Goal: Task Accomplishment & Management: Manage account settings

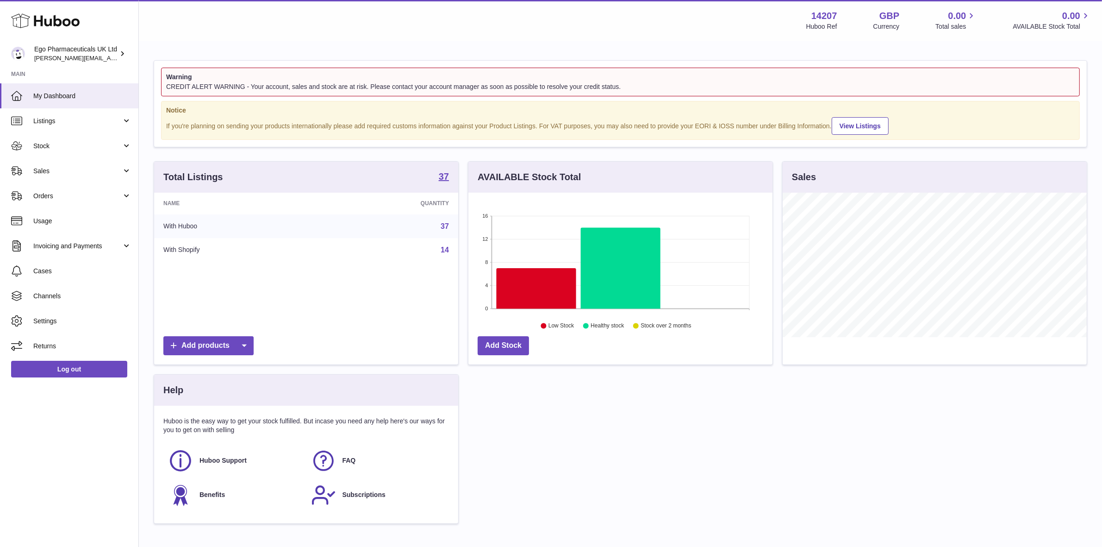
scroll to position [144, 304]
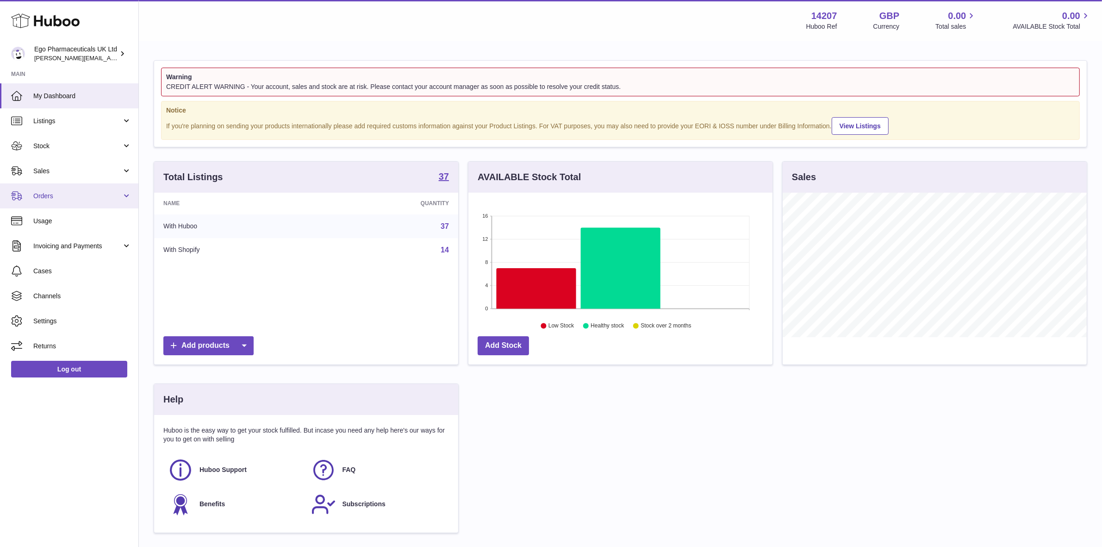
click at [47, 192] on span "Orders" at bounding box center [77, 196] width 88 height 9
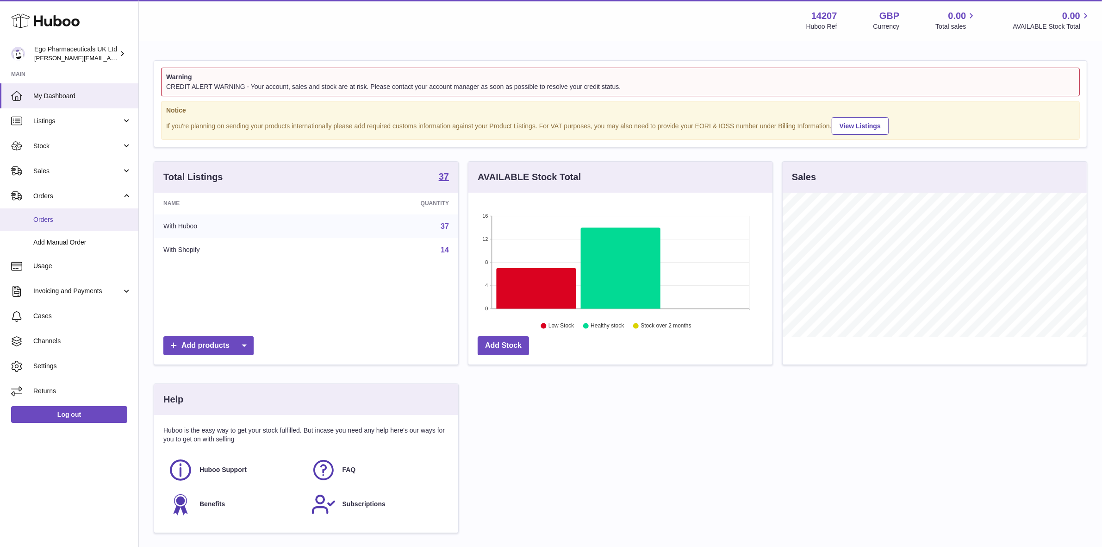
scroll to position [144, 307]
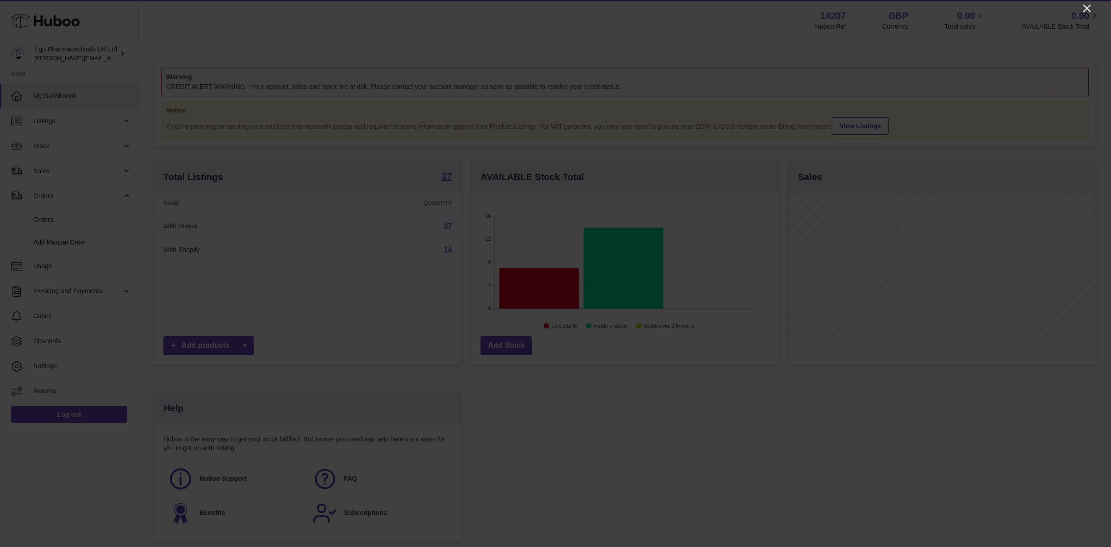
click at [1088, 10] on icon "Close" at bounding box center [1086, 8] width 11 height 11
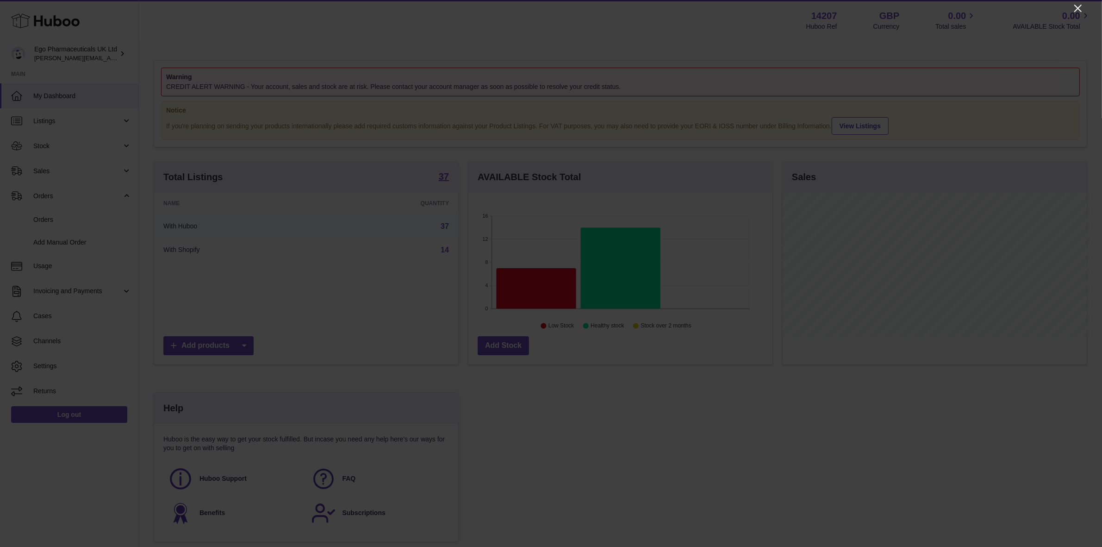
scroll to position [462660, 462501]
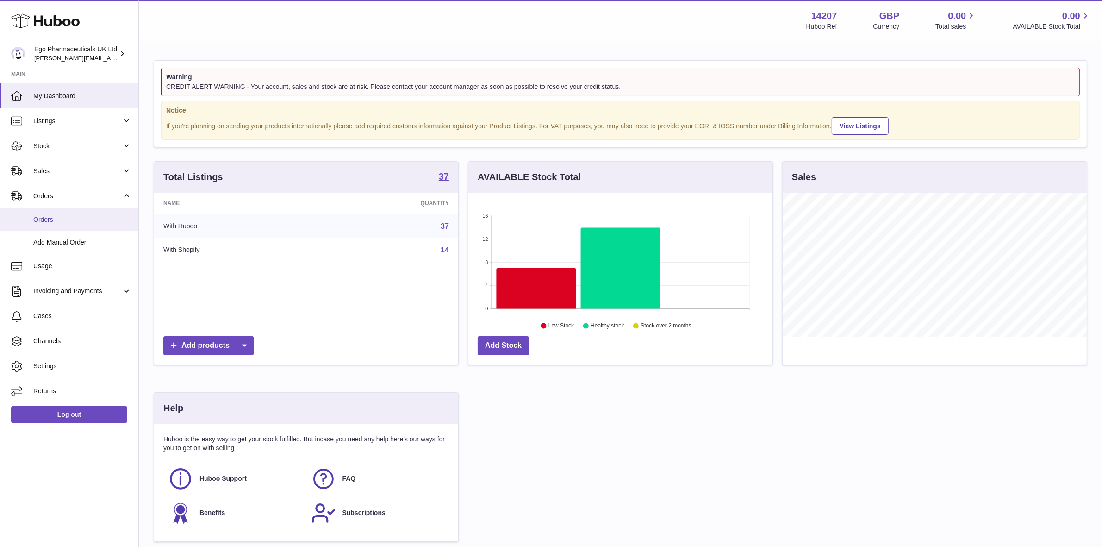
click at [51, 218] on span "Orders" at bounding box center [82, 219] width 98 height 9
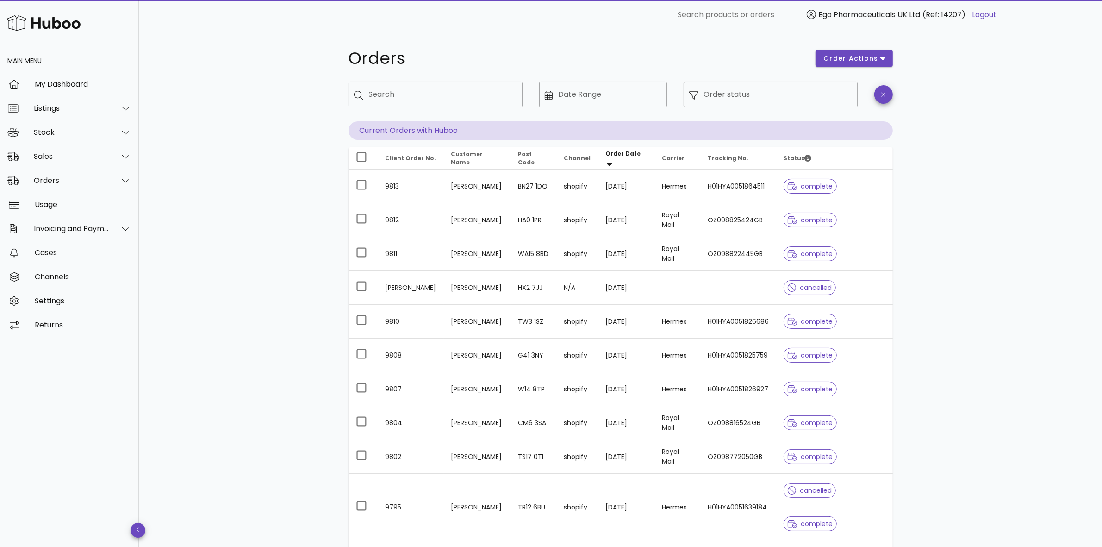
click at [983, 12] on link "Logout" at bounding box center [984, 14] width 25 height 11
